Goal: Task Accomplishment & Management: Complete application form

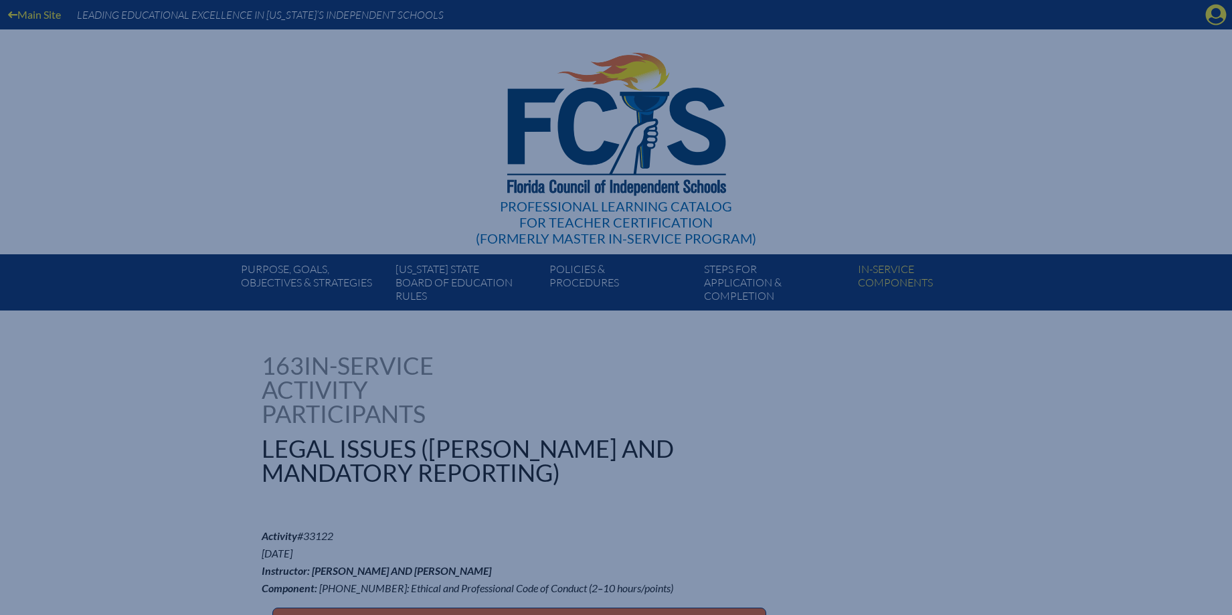
scroll to position [5332, 0]
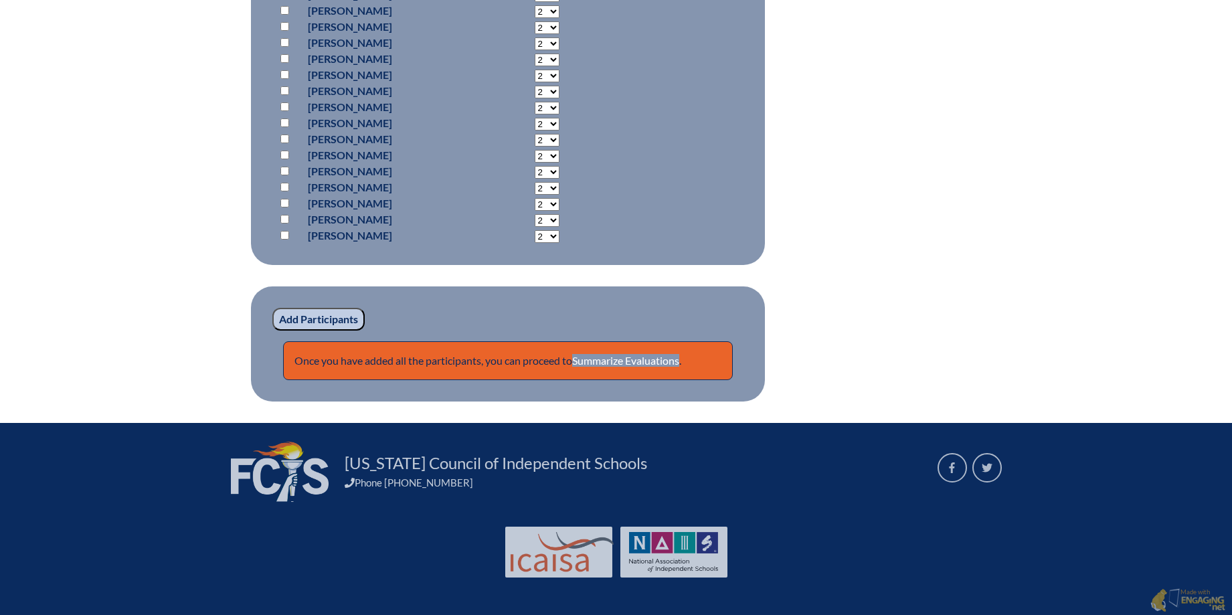
scroll to position [4651, 0]
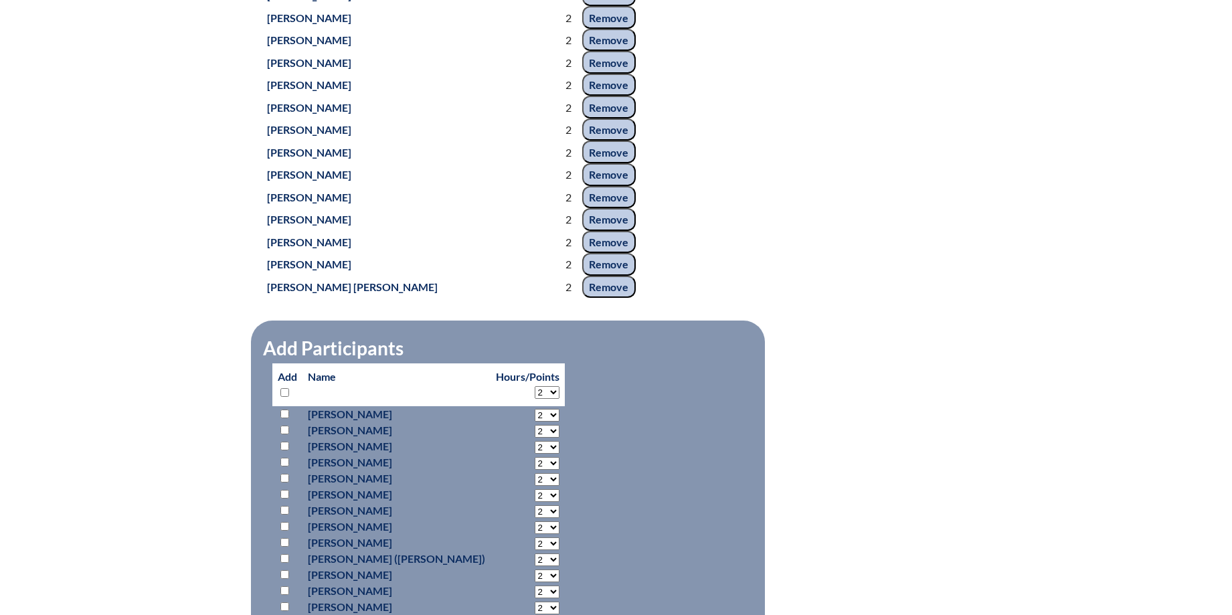
click at [282, 388] on input "checkbox" at bounding box center [284, 392] width 9 height 9
checkbox input "true"
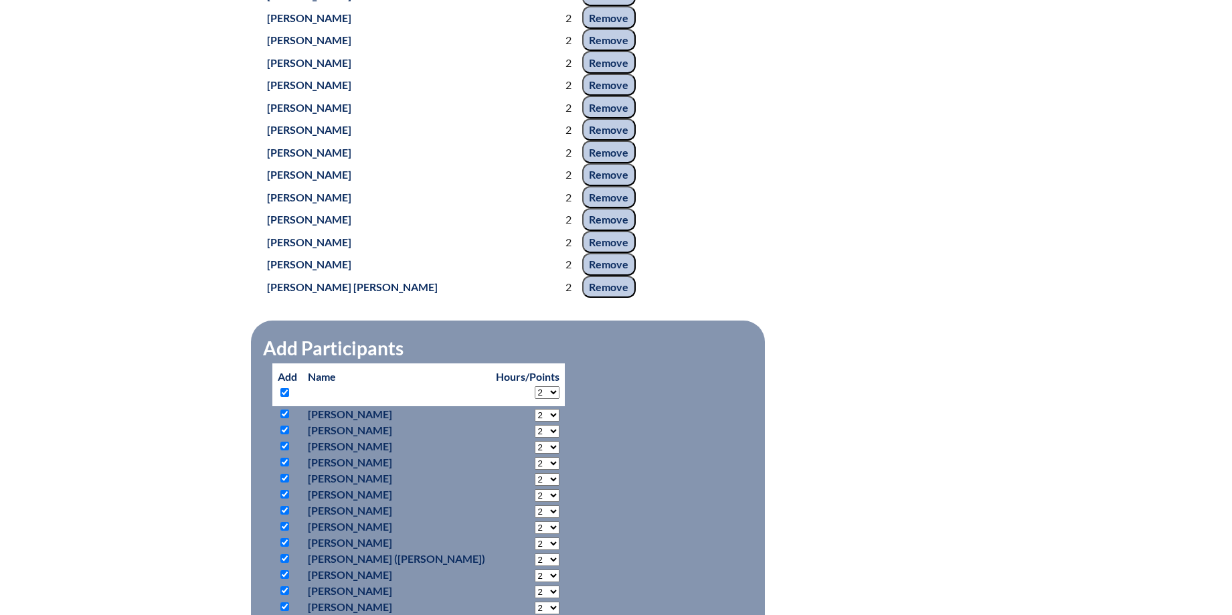
checkbox input "true"
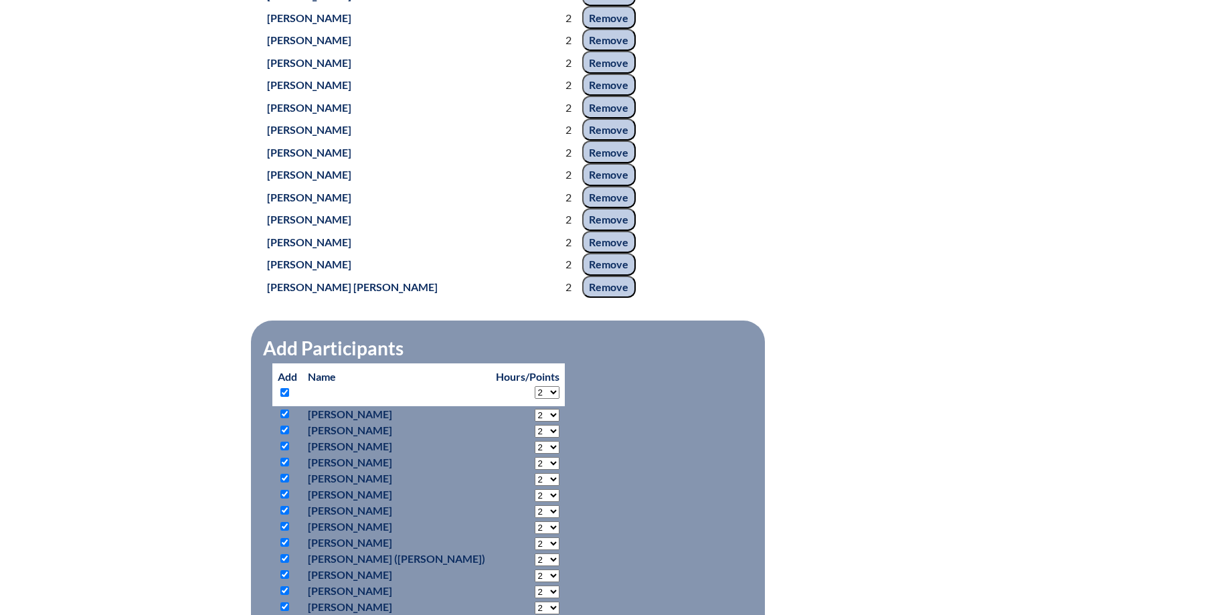
checkbox input "true"
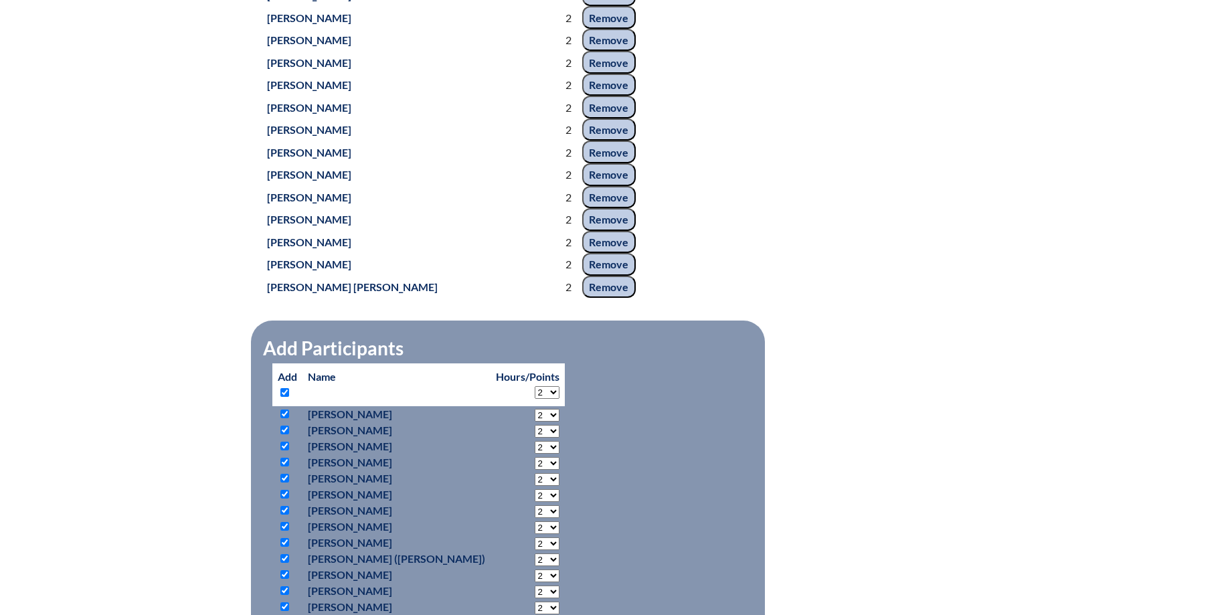
checkbox input "true"
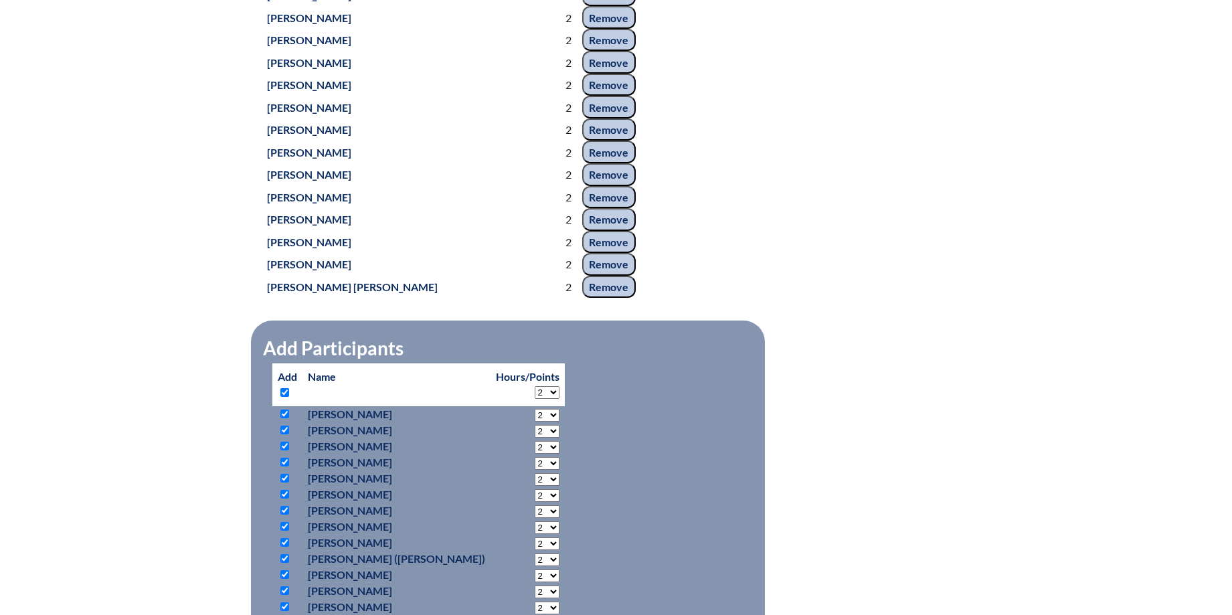
checkbox input "true"
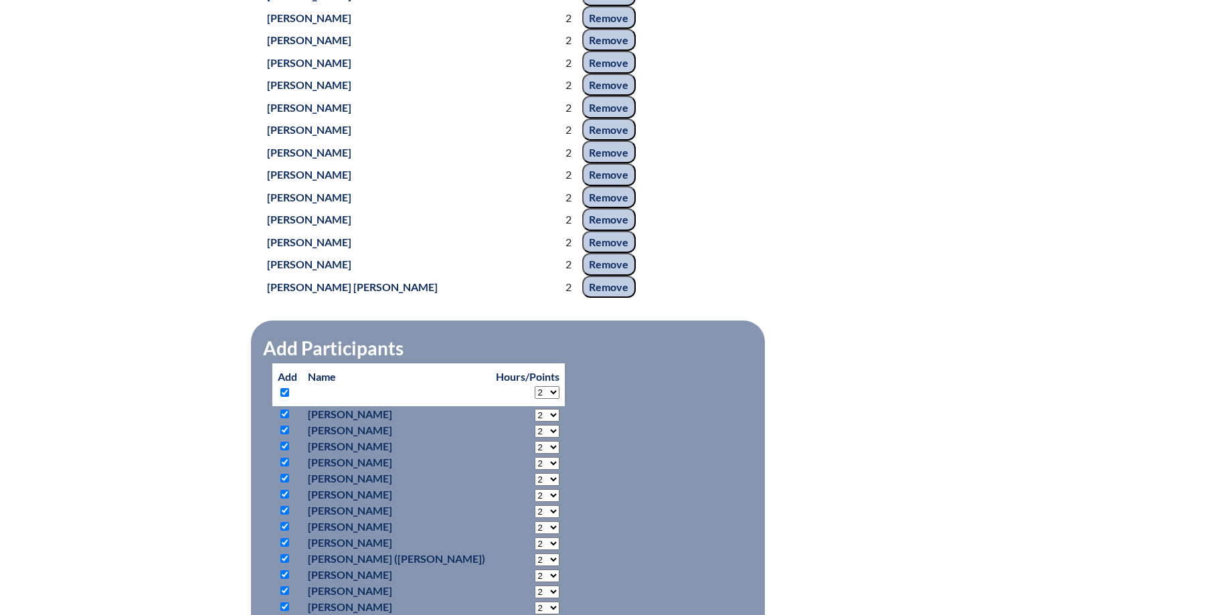
checkbox input "true"
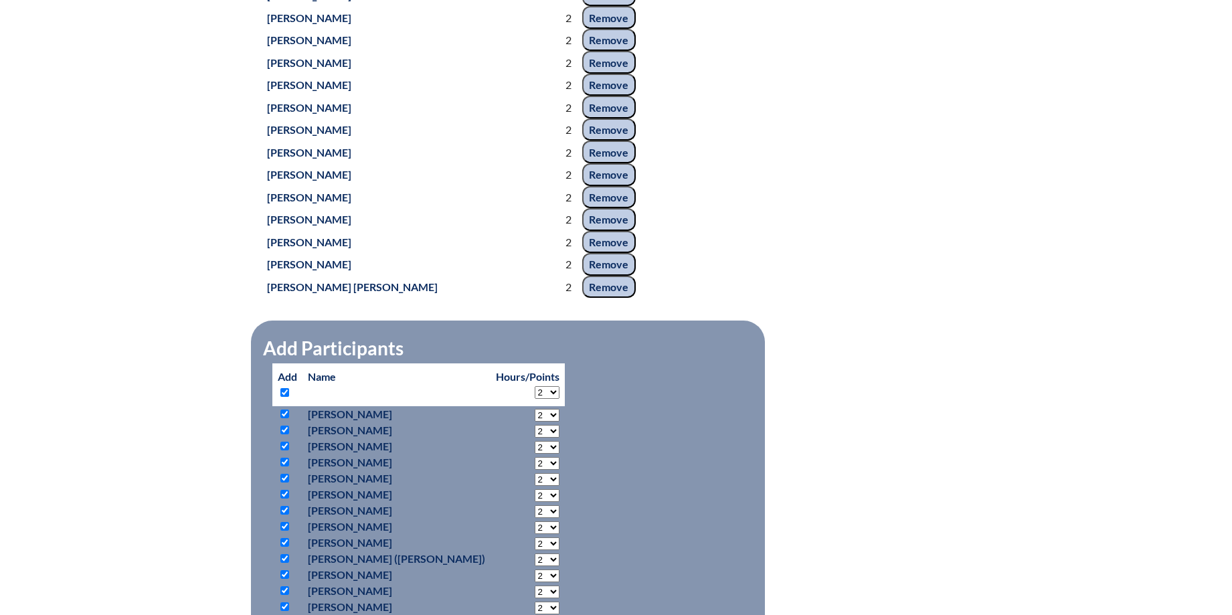
checkbox input "true"
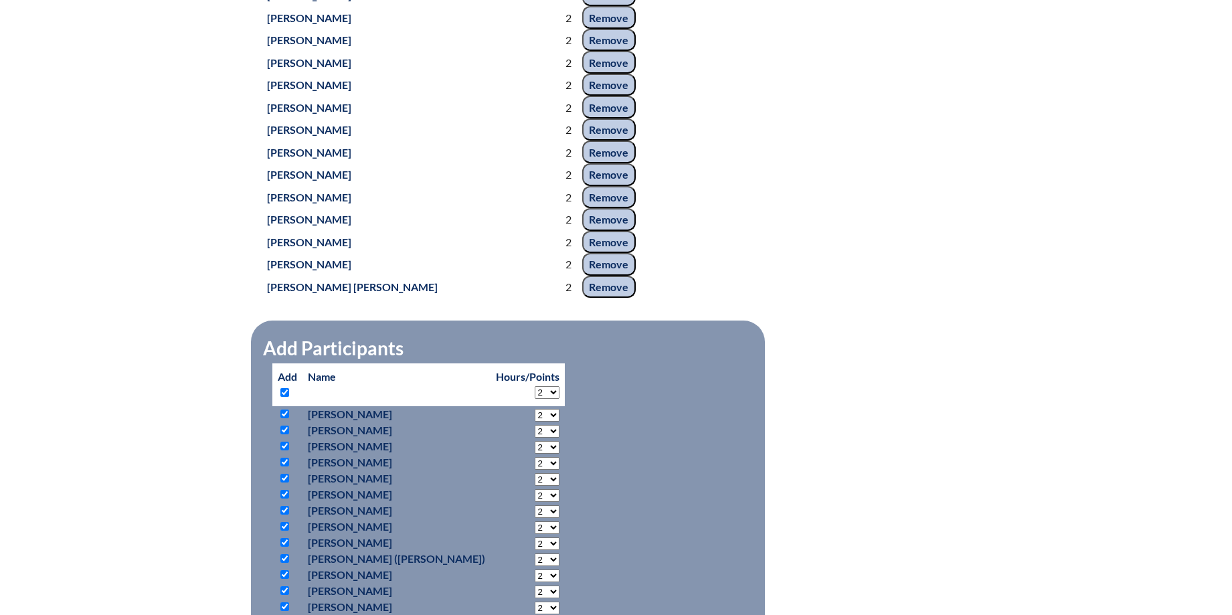
checkbox input "true"
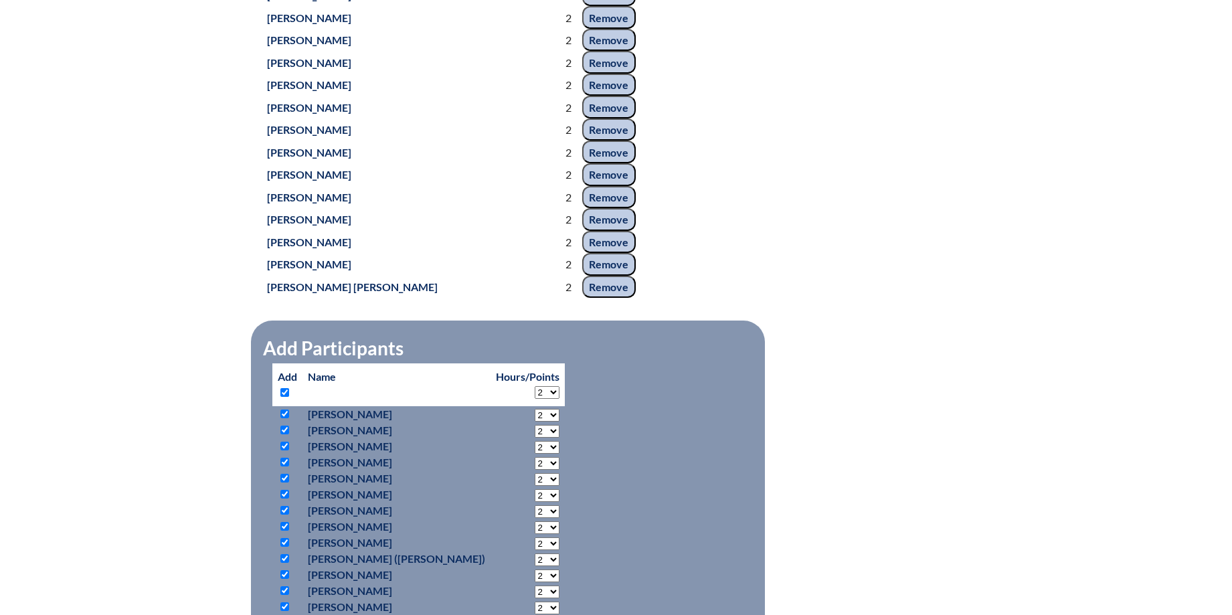
checkbox input "true"
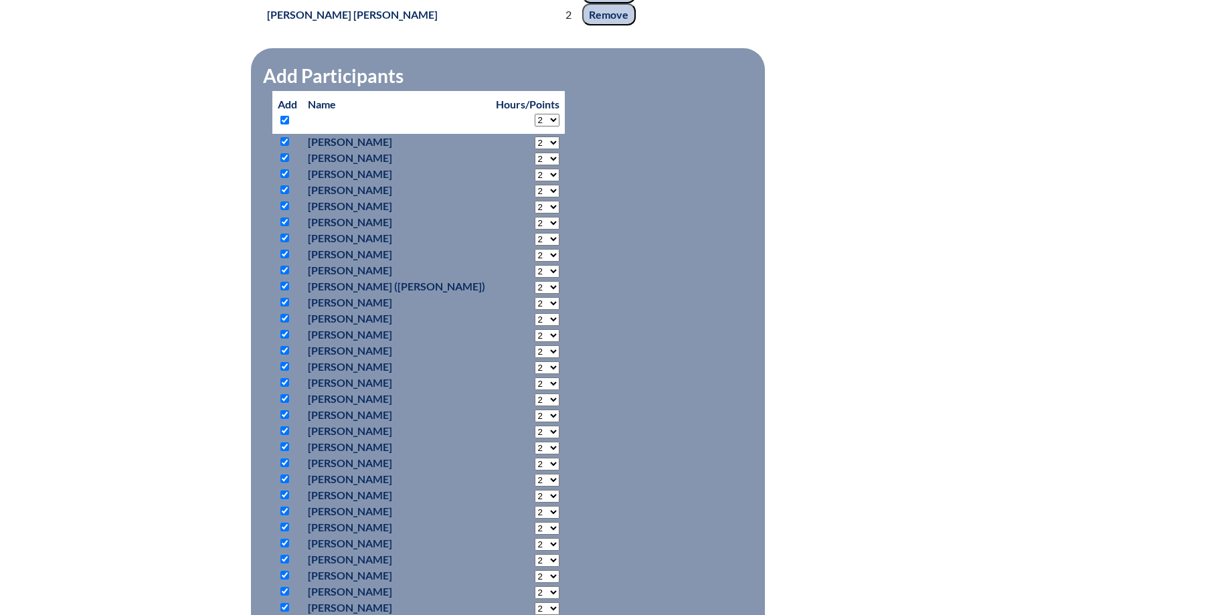
scroll to position [5504, 0]
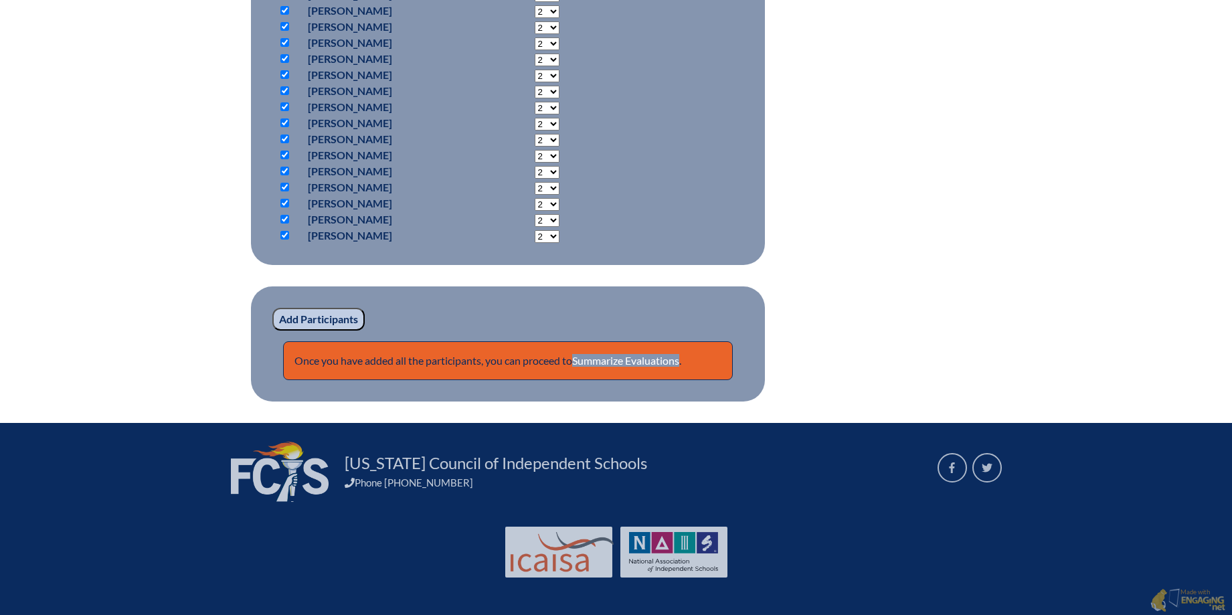
click at [345, 316] on input "Add Participants" at bounding box center [318, 319] width 92 height 23
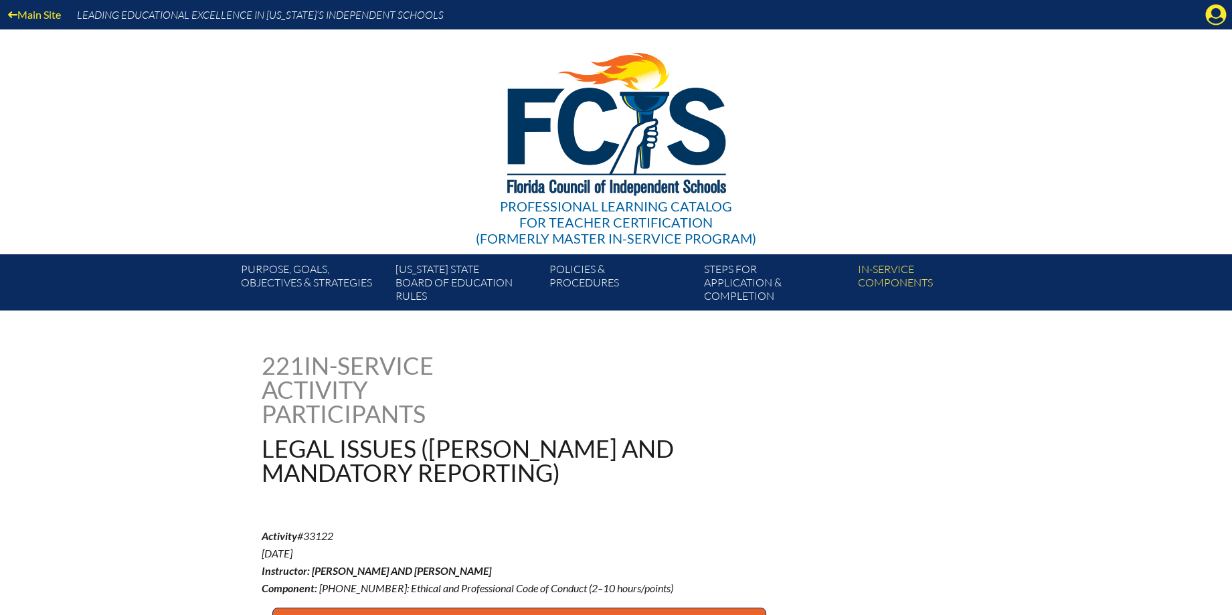
scroll to position [5504, 0]
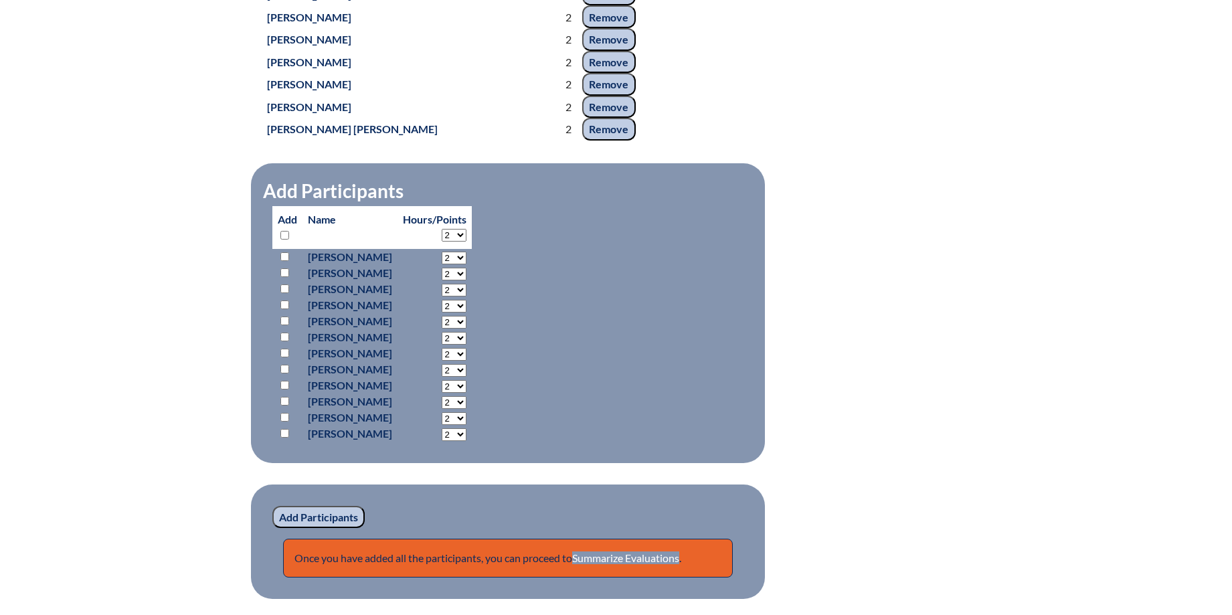
click at [284, 232] on input "checkbox" at bounding box center [284, 235] width 9 height 9
checkbox input "true"
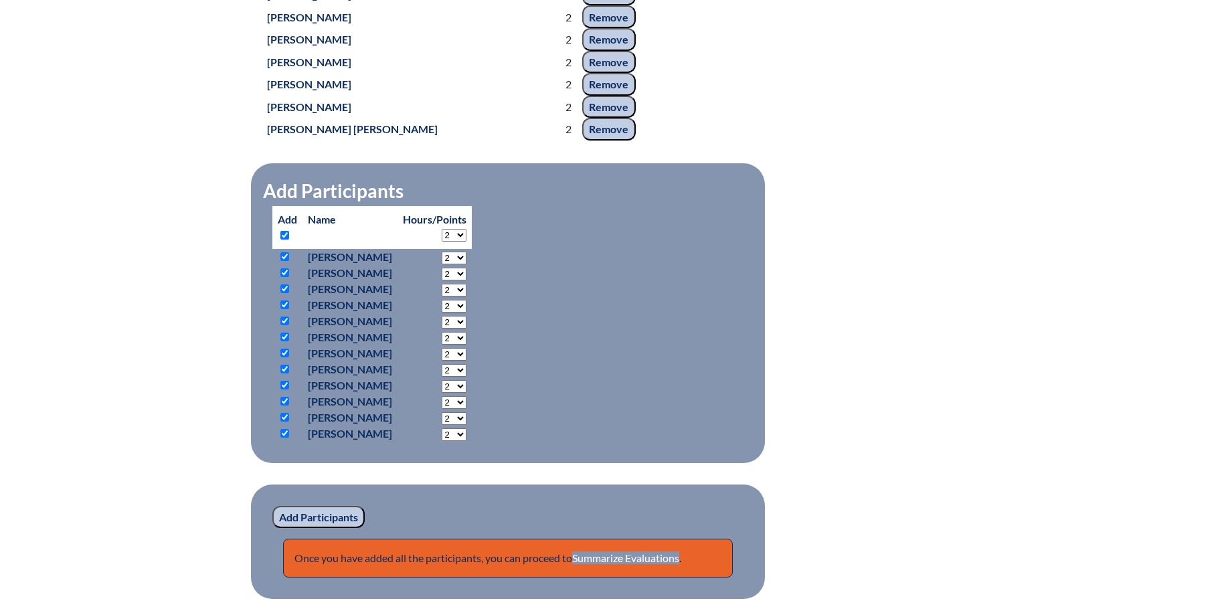
checkbox input "true"
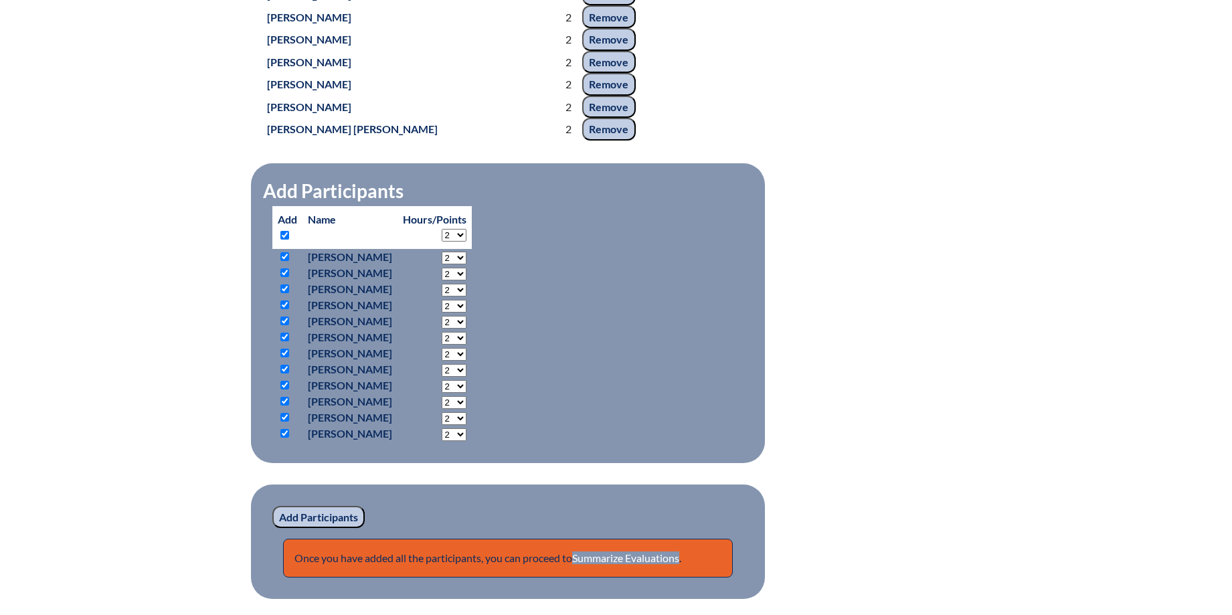
checkbox input "true"
click at [315, 506] on input "Add Participants" at bounding box center [318, 517] width 92 height 23
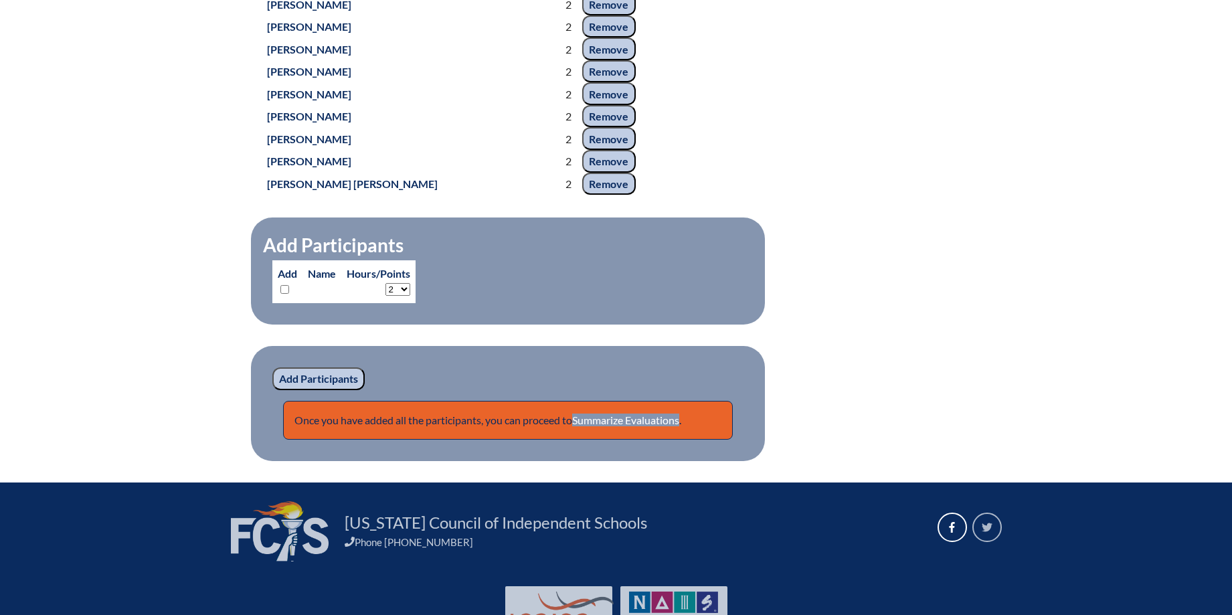
scroll to position [5779, 0]
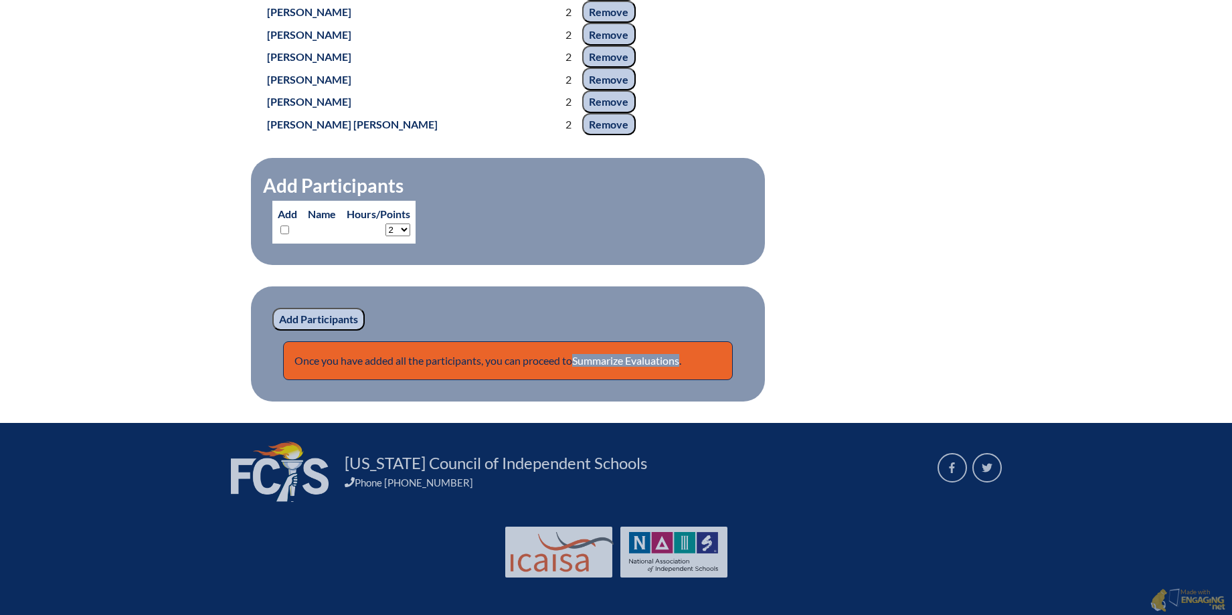
click at [647, 359] on link "Summarize Evaluations" at bounding box center [625, 360] width 107 height 13
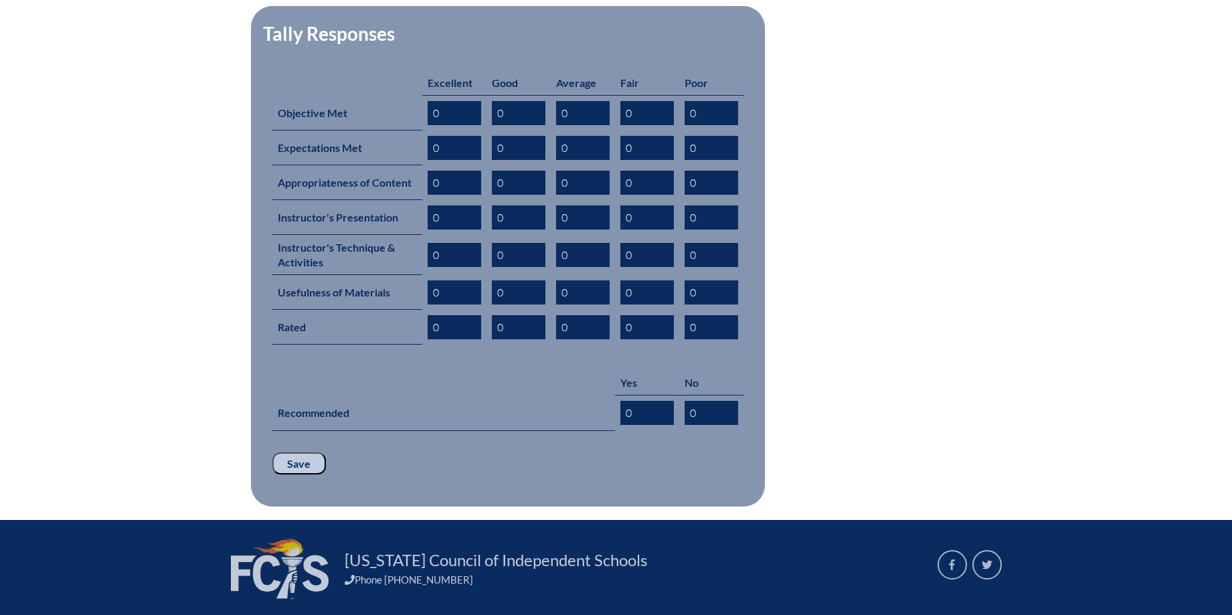
scroll to position [424, 0]
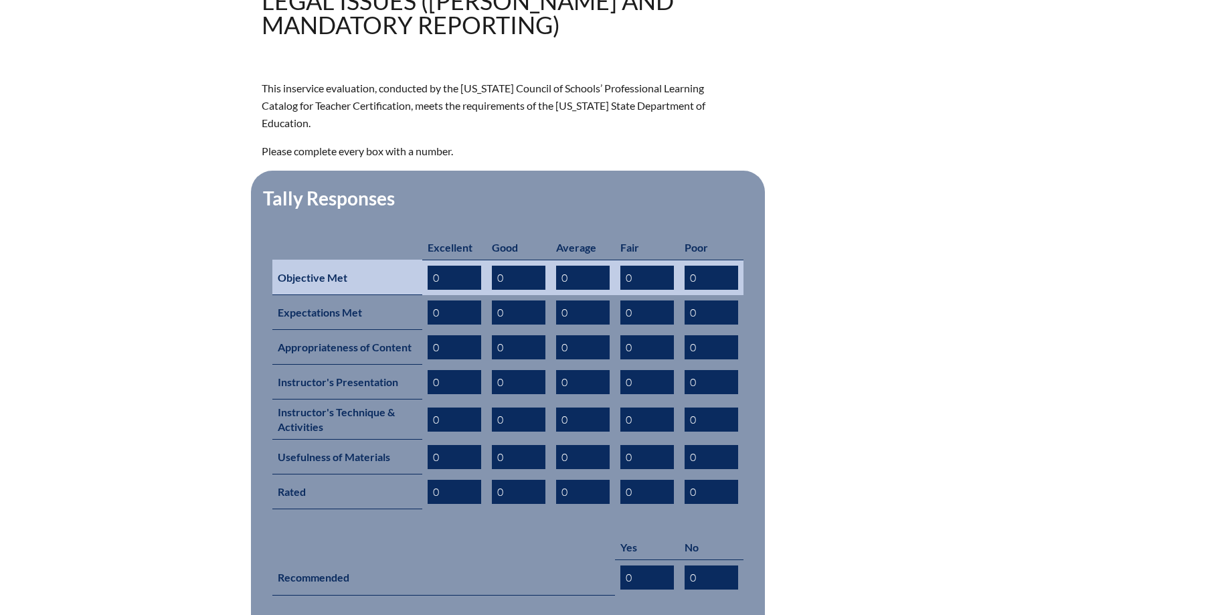
drag, startPoint x: 469, startPoint y: 258, endPoint x: 412, endPoint y: 255, distance: 57.0
click at [412, 260] on tr "Objective Met 0 0 0 0 0" at bounding box center [507, 277] width 471 height 35
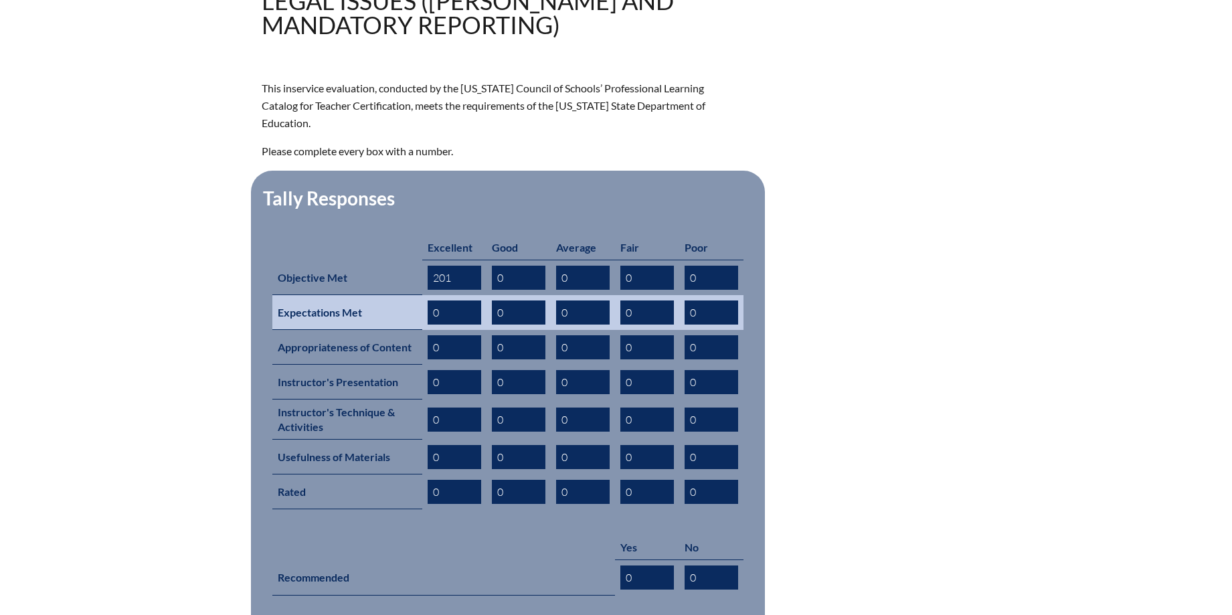
type input "201"
drag, startPoint x: 467, startPoint y: 292, endPoint x: 412, endPoint y: 284, distance: 56.1
click at [412, 295] on tr "Expectations Met 0 0 0 0 0" at bounding box center [507, 312] width 471 height 35
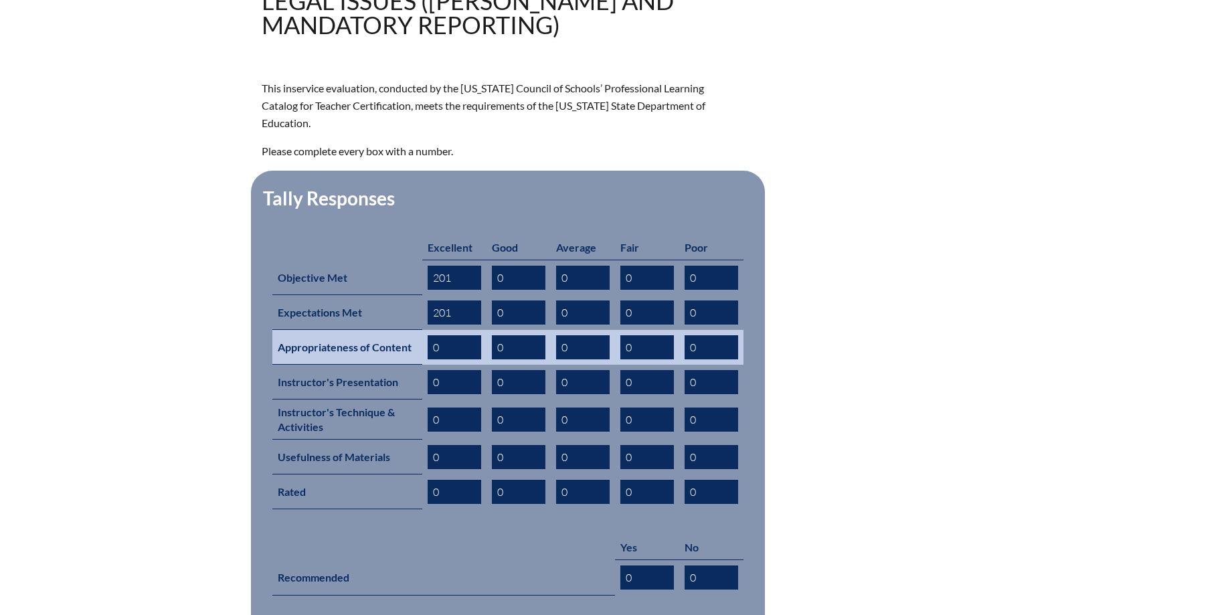
type input "201"
drag, startPoint x: 457, startPoint y: 326, endPoint x: 411, endPoint y: 324, distance: 46.2
click at [411, 330] on tr "Appropriateness of Content 0 0 0 0 0" at bounding box center [507, 347] width 471 height 35
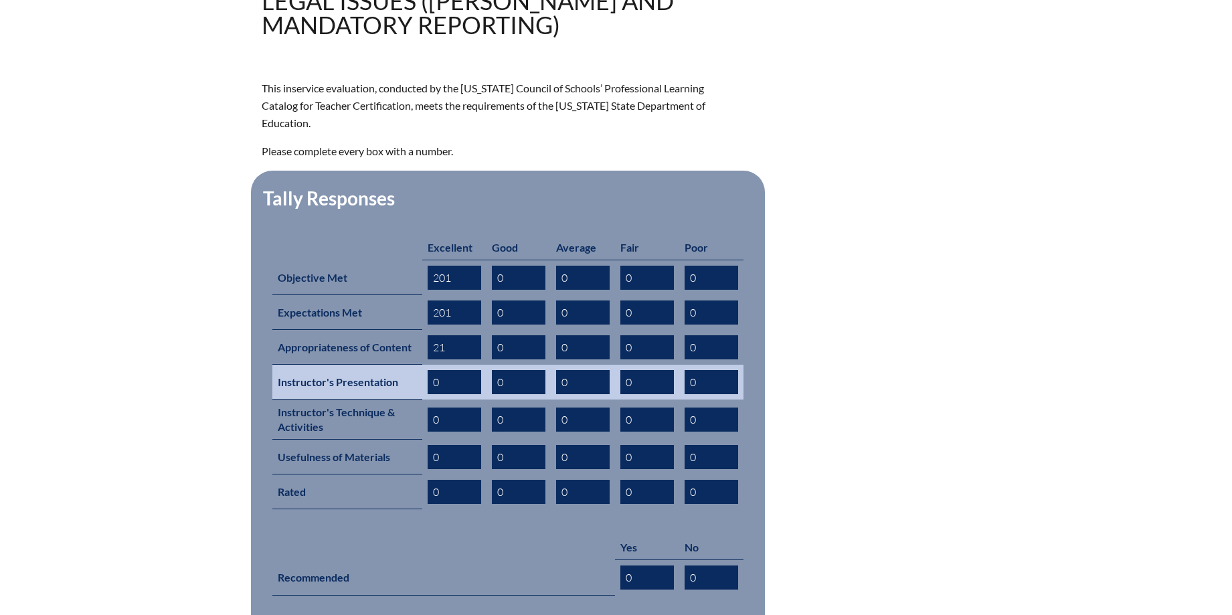
type input "21"
drag, startPoint x: 455, startPoint y: 355, endPoint x: 428, endPoint y: 355, distance: 27.4
click at [428, 370] on input "0" at bounding box center [455, 382] width 54 height 24
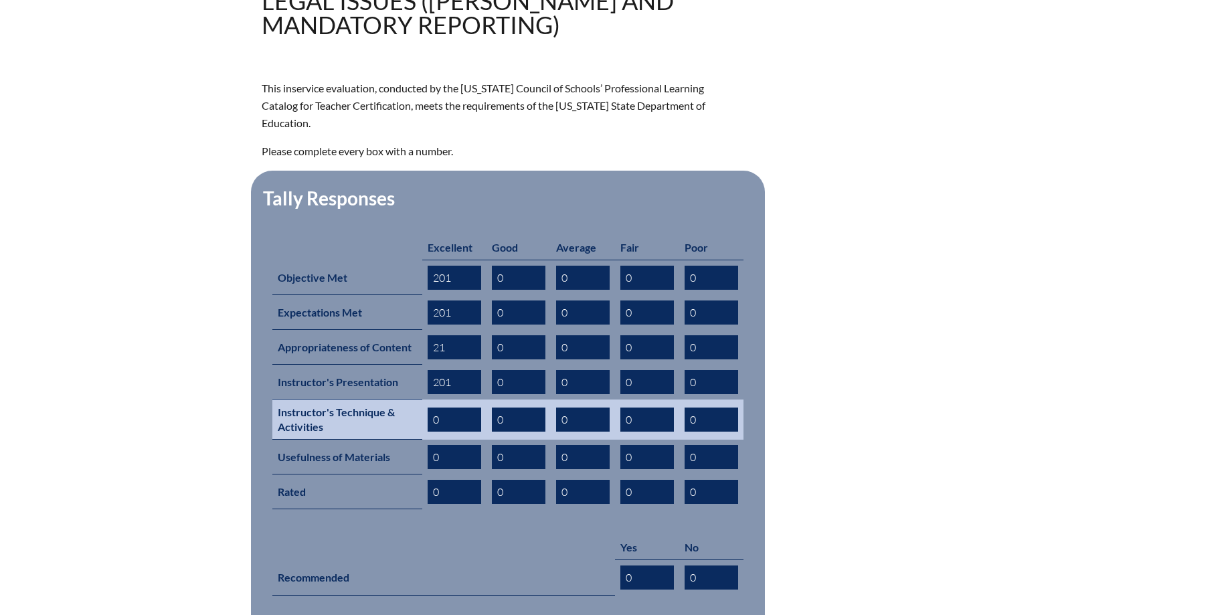
type input "201"
drag, startPoint x: 459, startPoint y: 388, endPoint x: 428, endPoint y: 393, distance: 31.1
click at [428, 407] on input "0" at bounding box center [455, 419] width 54 height 24
drag, startPoint x: 431, startPoint y: 395, endPoint x: 466, endPoint y: 403, distance: 35.7
click at [466, 407] on input "0" at bounding box center [455, 419] width 54 height 24
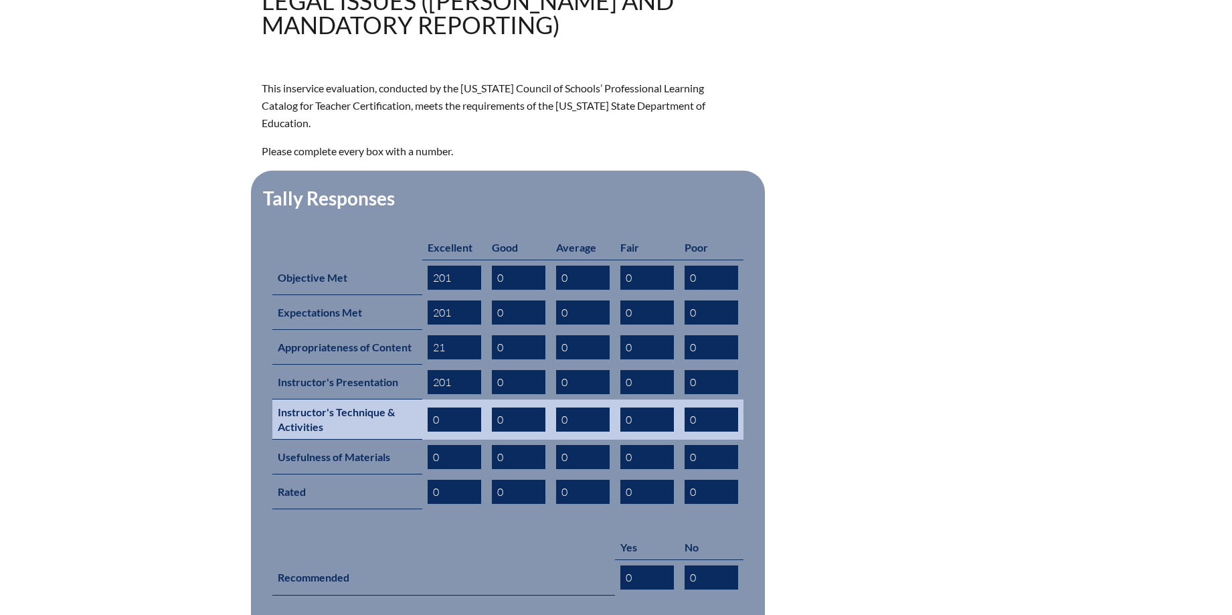
drag, startPoint x: 452, startPoint y: 399, endPoint x: 407, endPoint y: 401, distance: 44.2
click at [407, 401] on tr "Instructor's Technique & Activities 0 0 0 0 0" at bounding box center [507, 419] width 471 height 40
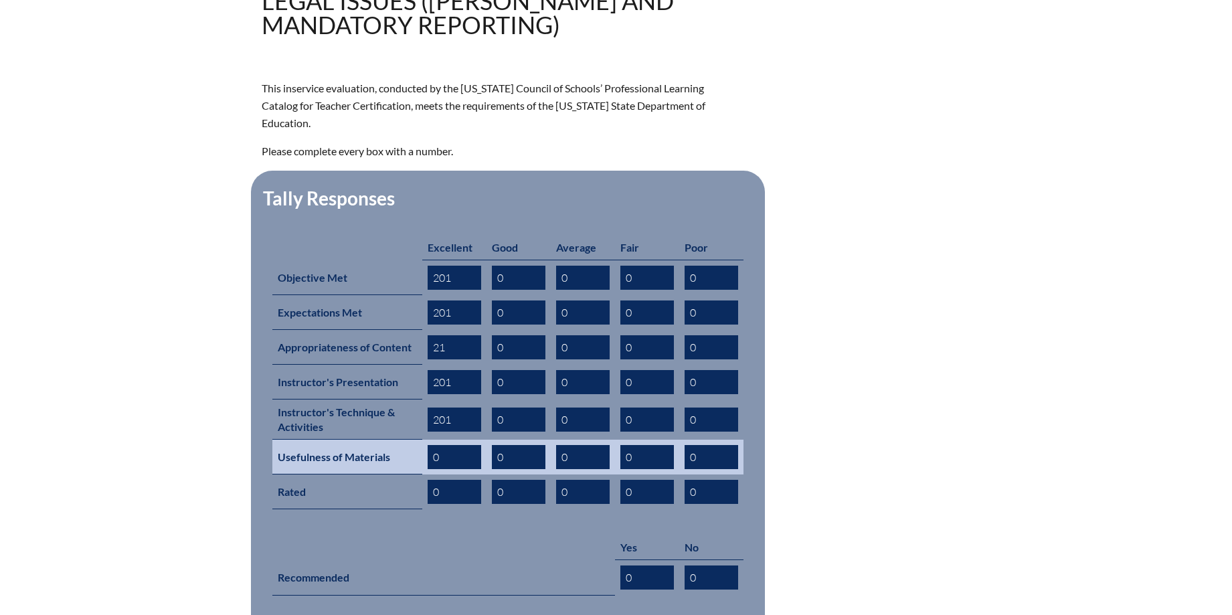
type input "201"
drag, startPoint x: 467, startPoint y: 432, endPoint x: 413, endPoint y: 430, distance: 54.3
click at [413, 440] on tr "Usefulness of Materials 0 0 0 0 0" at bounding box center [507, 457] width 471 height 35
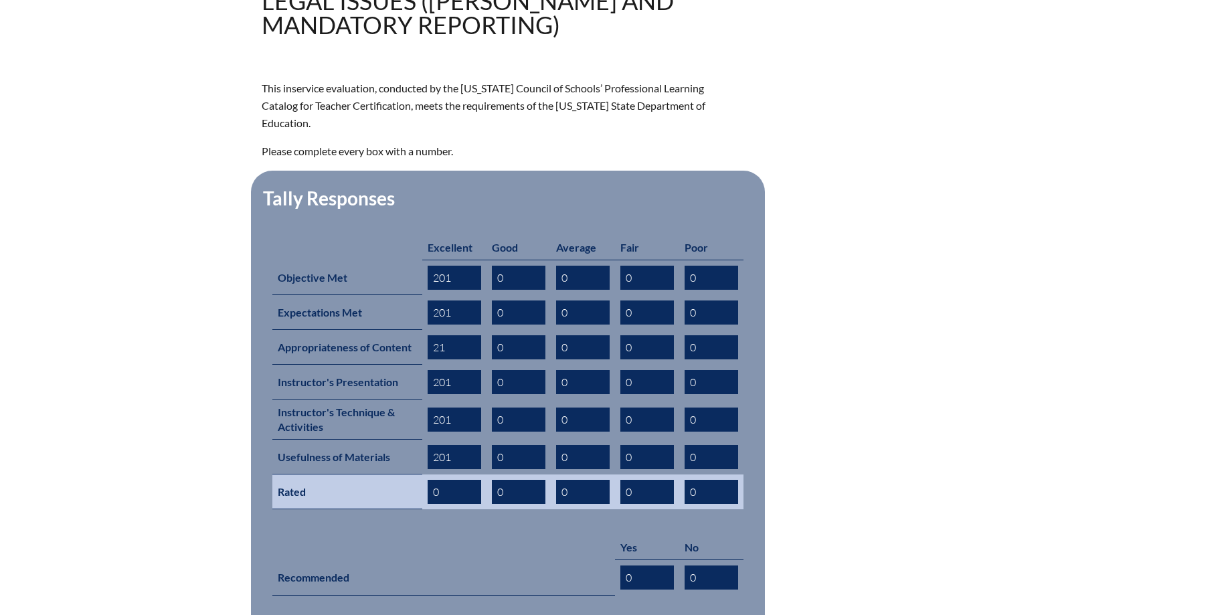
type input "201"
drag, startPoint x: 468, startPoint y: 464, endPoint x: 398, endPoint y: 464, distance: 70.3
click at [398, 474] on tr "Rated 0 0 0 0 0" at bounding box center [507, 491] width 471 height 35
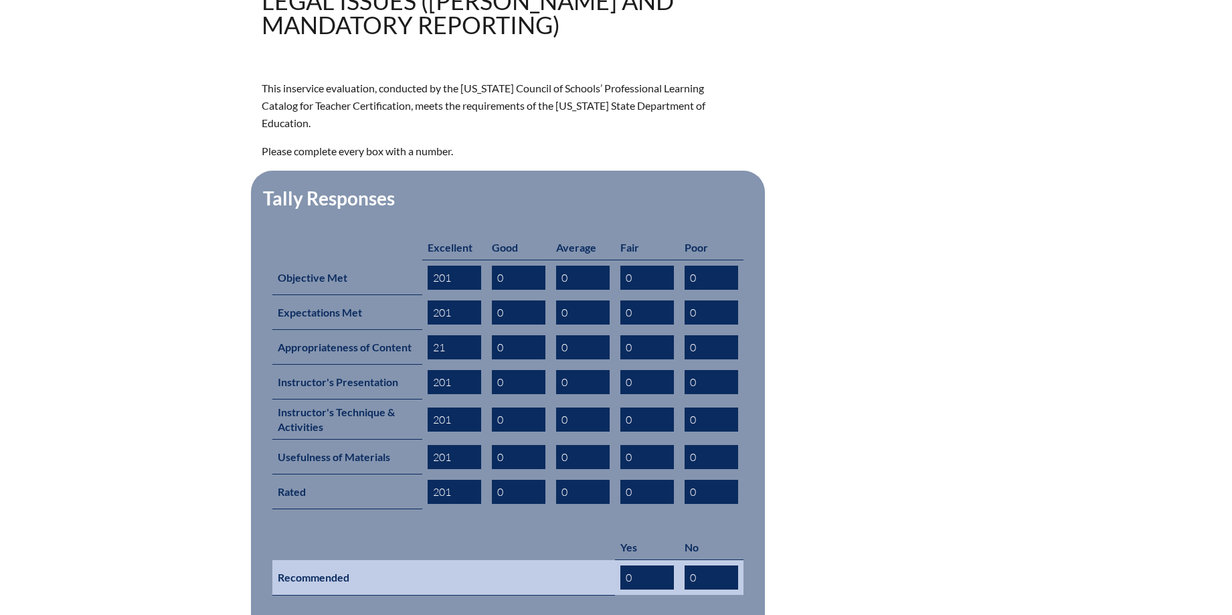
type input "201"
drag, startPoint x: 648, startPoint y: 559, endPoint x: 557, endPoint y: 547, distance: 91.8
click at [557, 560] on tr "Recommended 0 0" at bounding box center [507, 577] width 471 height 35
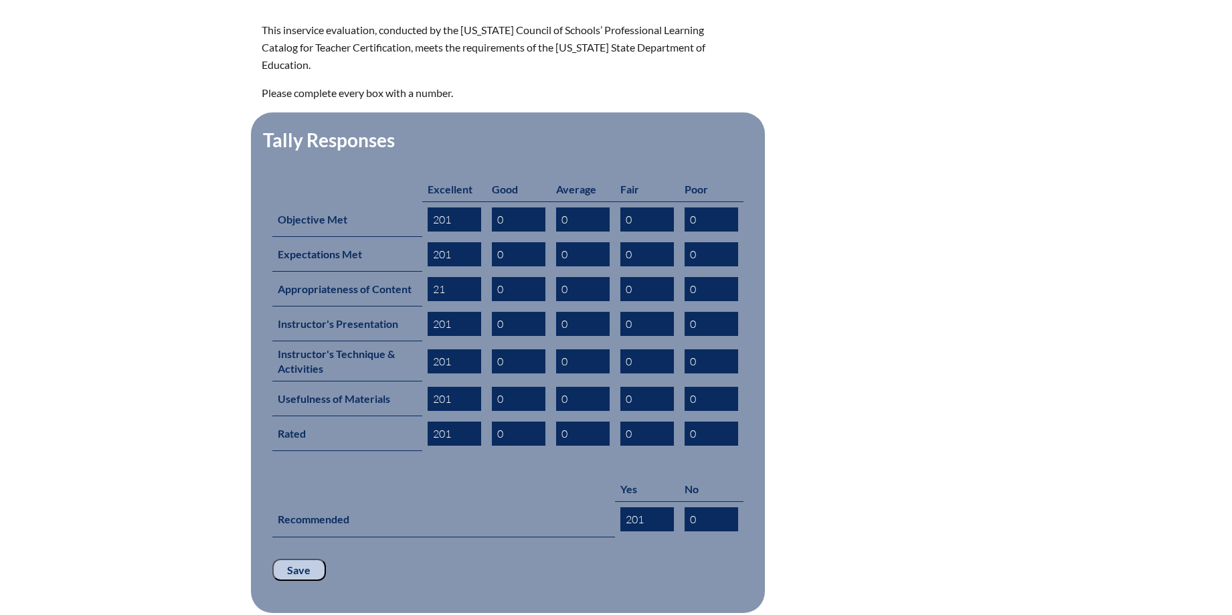
scroll to position [488, 0]
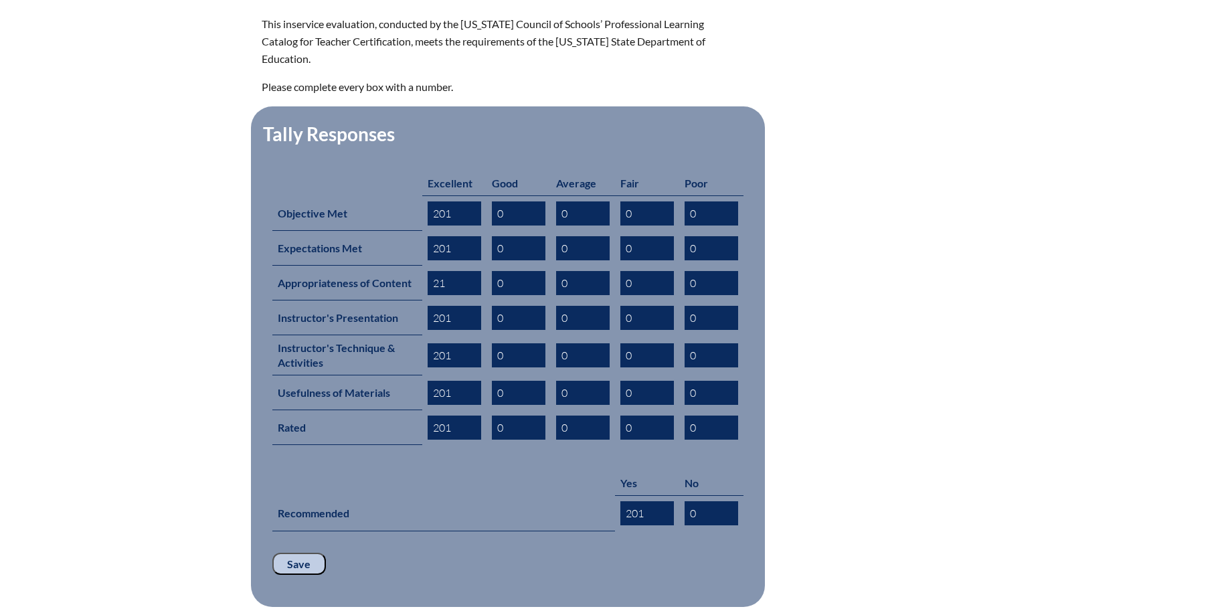
type input "201"
click at [290, 553] on input "Save" at bounding box center [299, 564] width 54 height 23
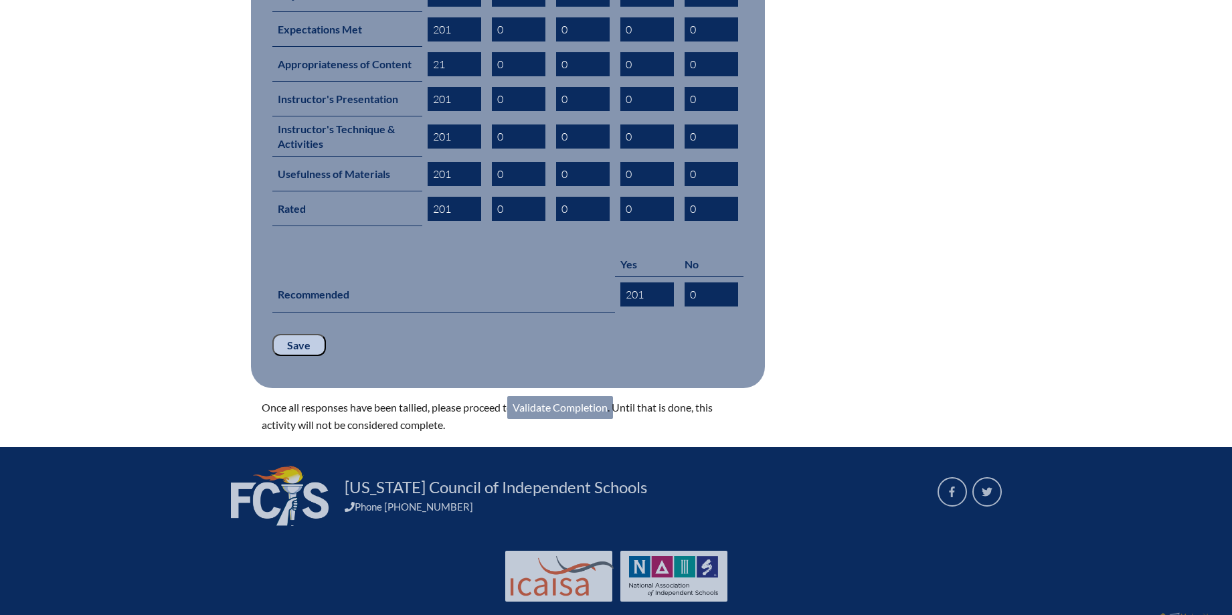
scroll to position [709, 0]
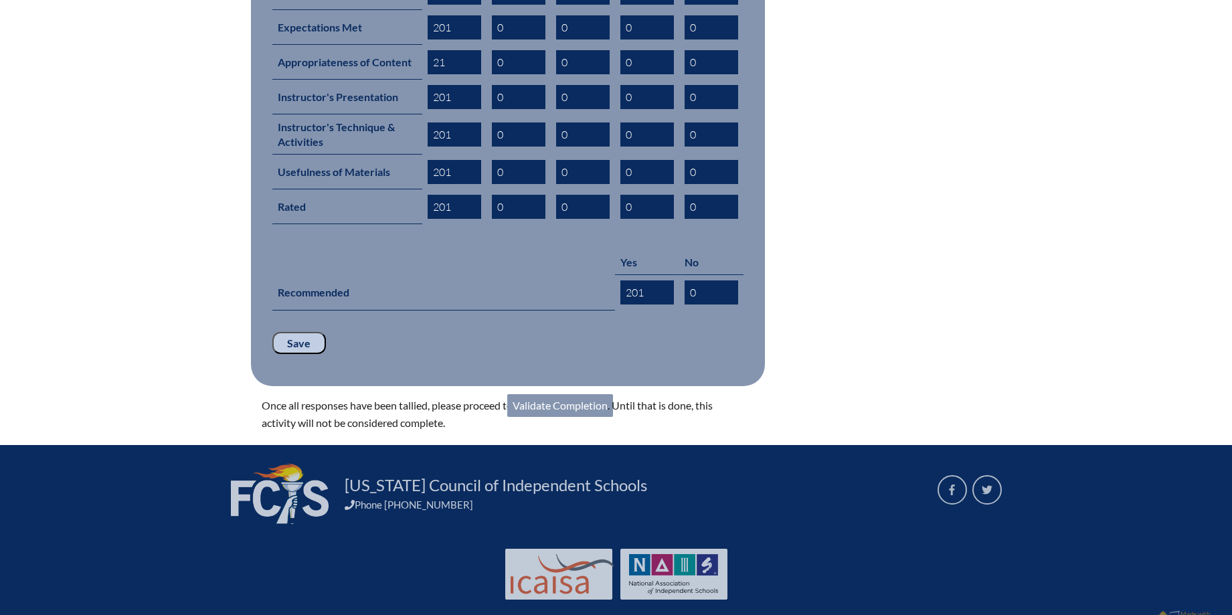
click at [538, 394] on link "Validate Completion" at bounding box center [560, 405] width 106 height 23
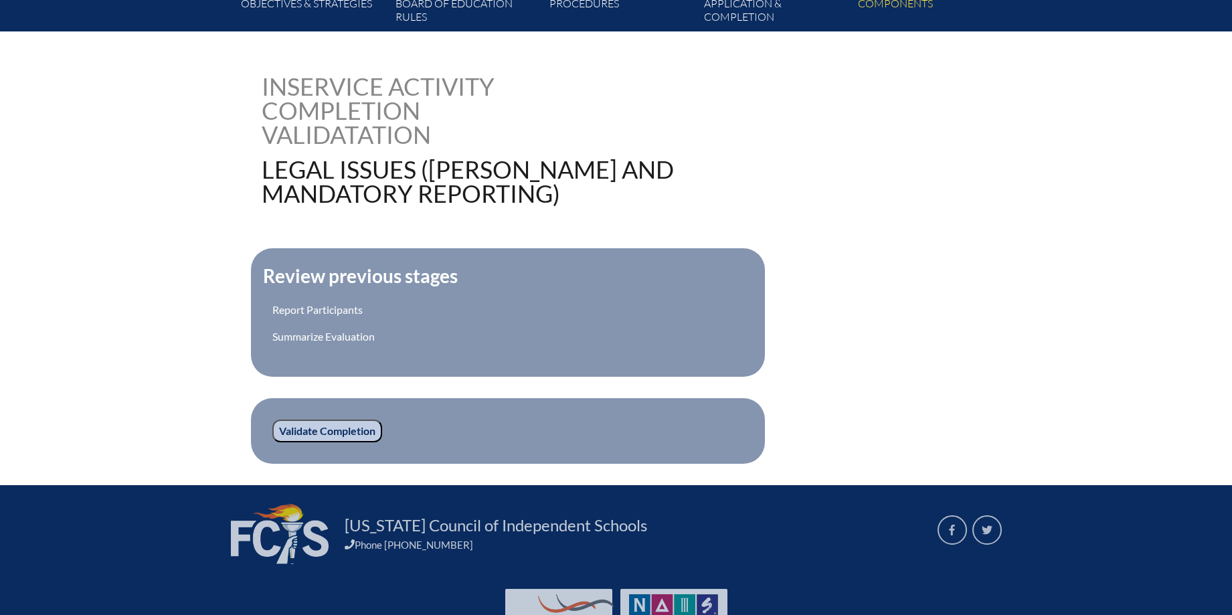
scroll to position [341, 0]
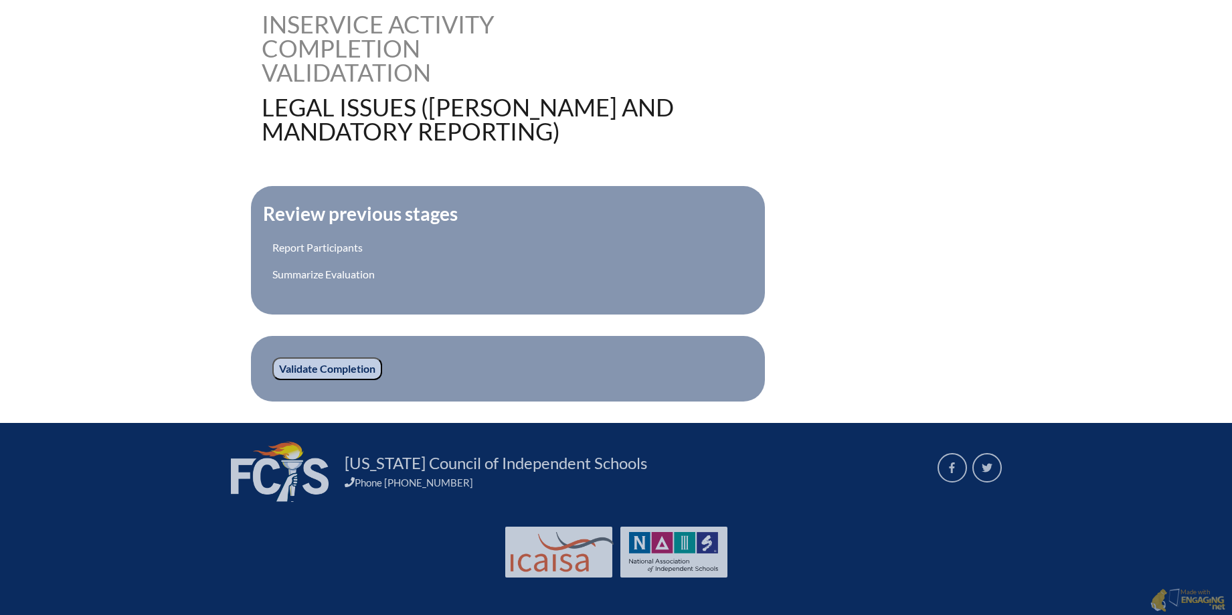
click at [323, 366] on input "Validate Completion" at bounding box center [327, 368] width 110 height 23
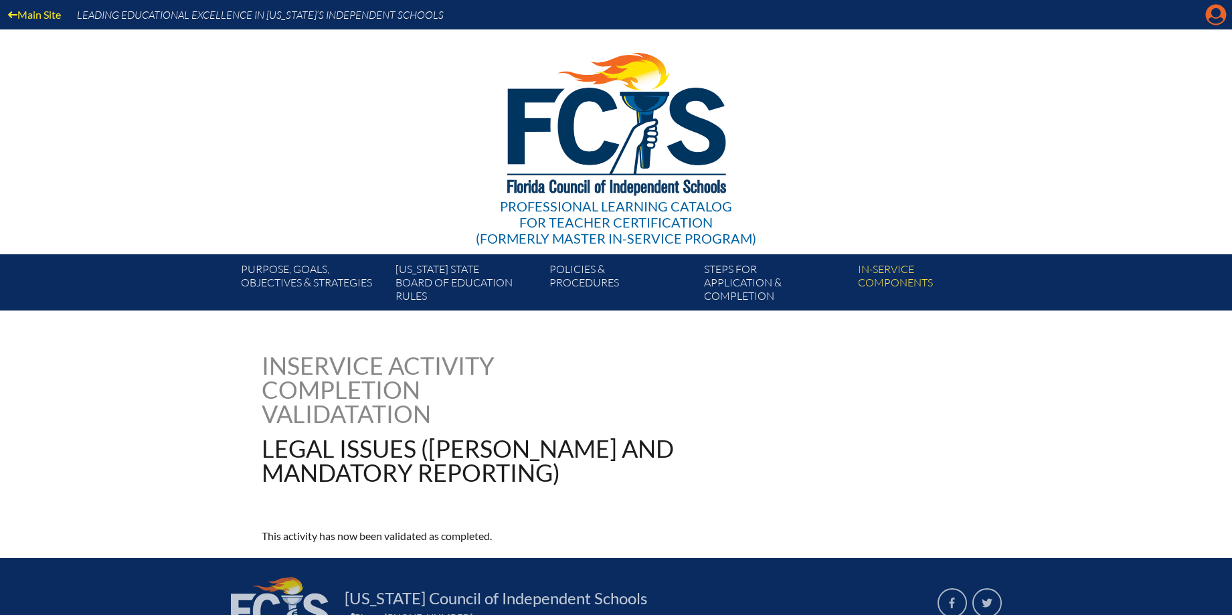
click at [1212, 21] on icon "Manage account" at bounding box center [1215, 14] width 21 height 21
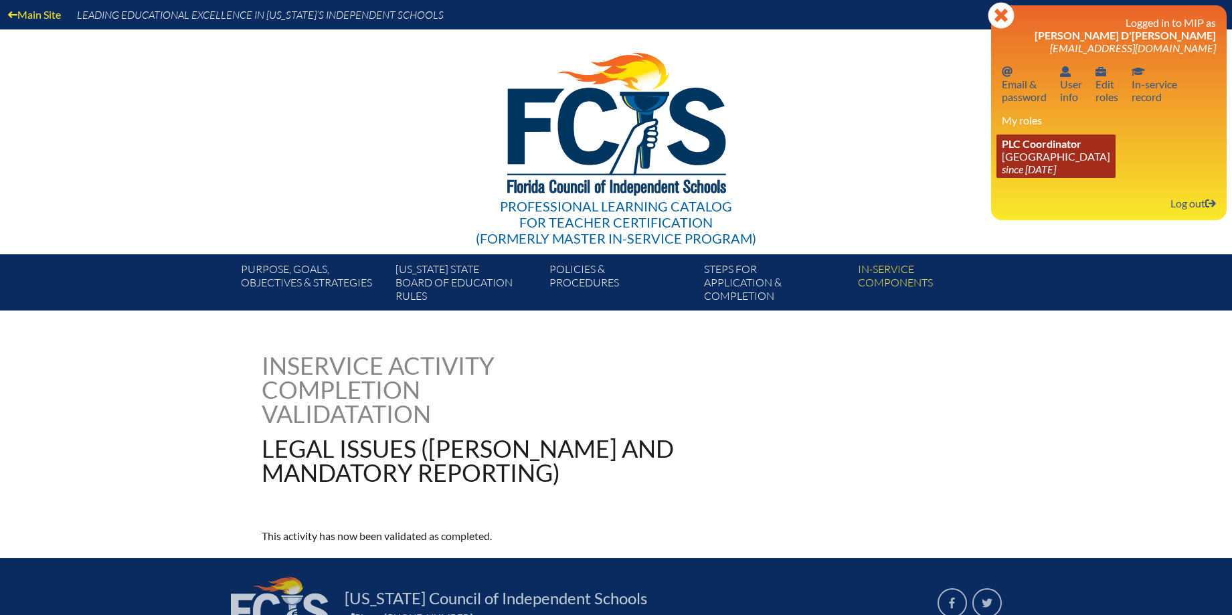
click at [1077, 145] on span "PLC Coordinator" at bounding box center [1042, 143] width 80 height 13
